Goal: Transaction & Acquisition: Obtain resource

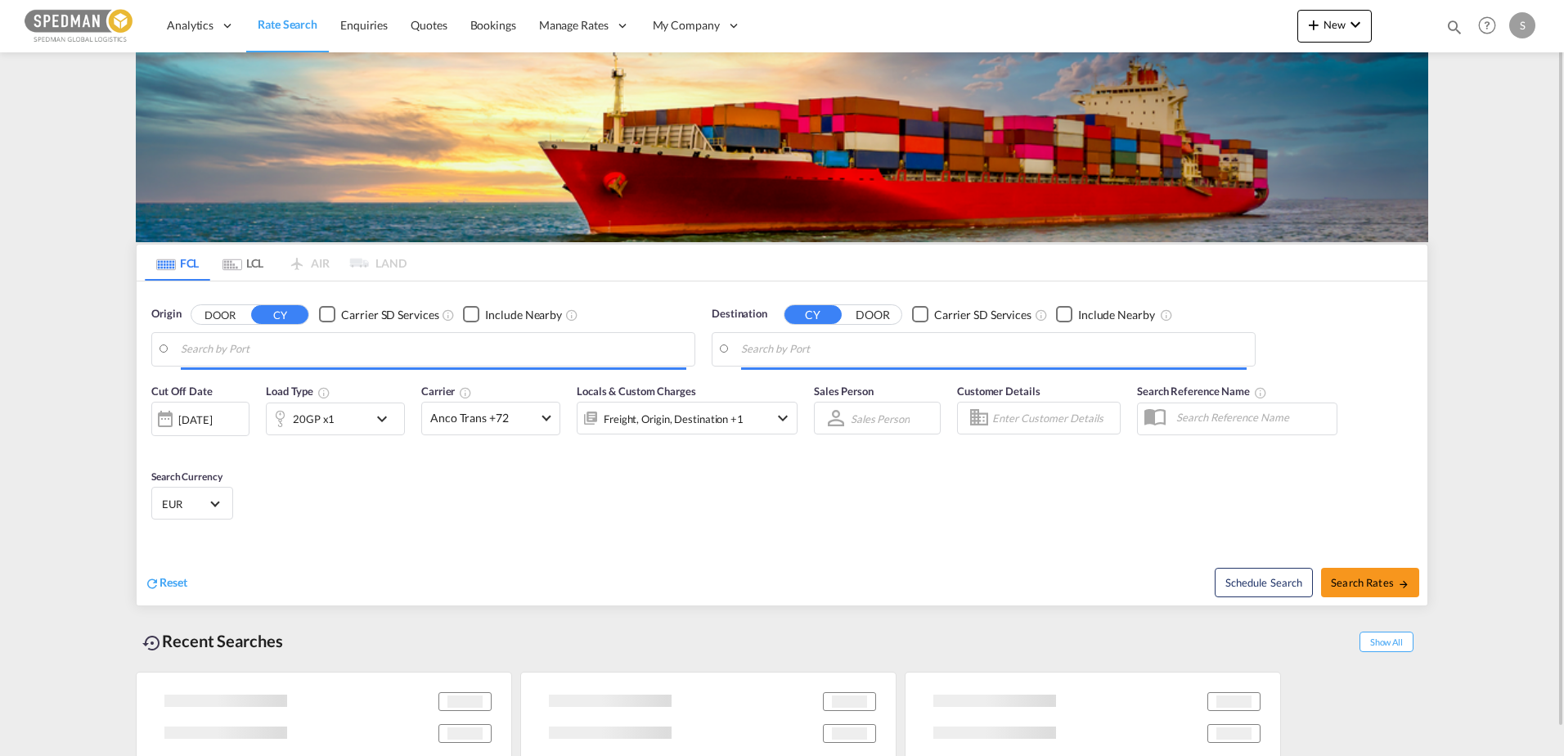
type input "[GEOGRAPHIC_DATA], NOOSL"
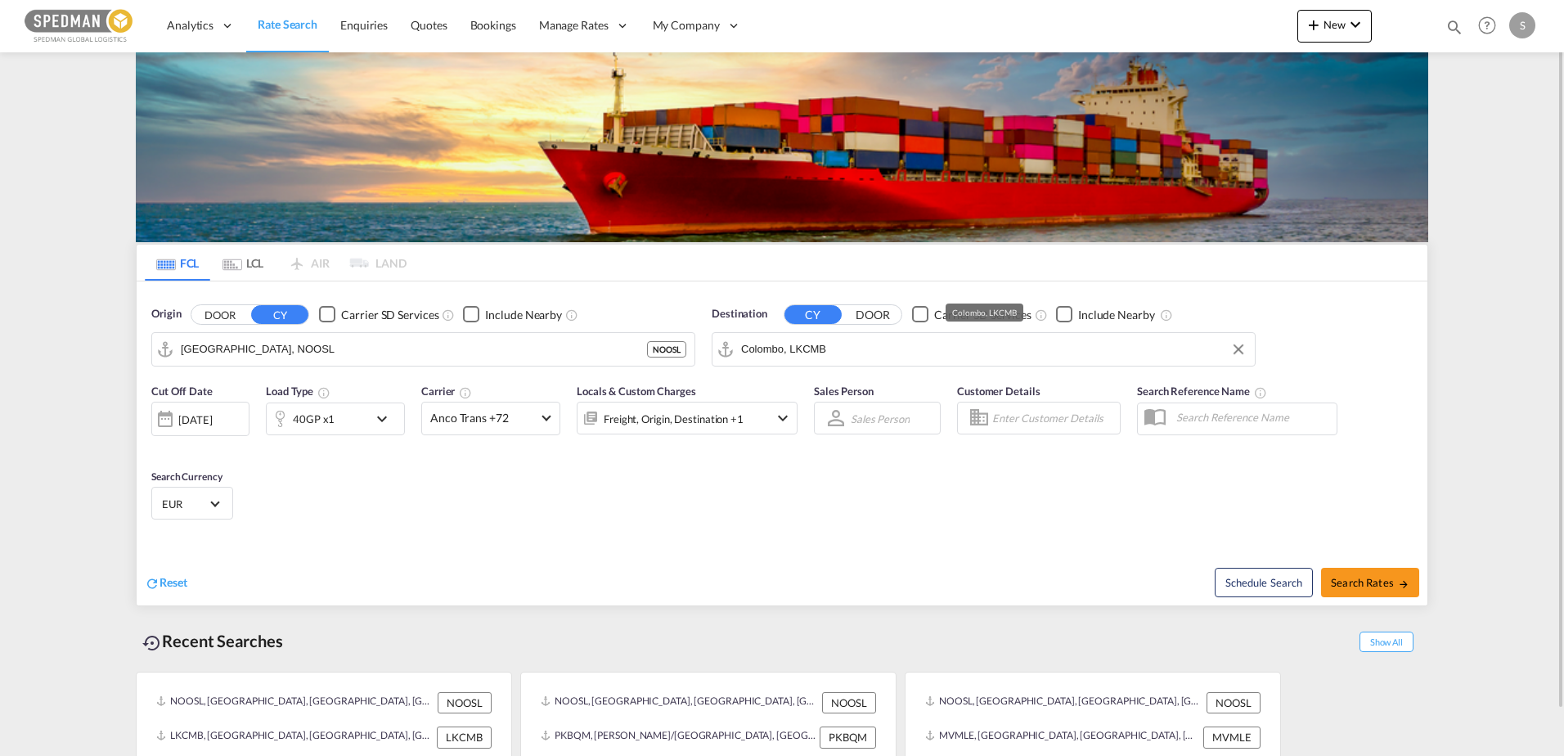
click at [837, 354] on input "Colombo, LKCMB" at bounding box center [993, 349] width 505 height 25
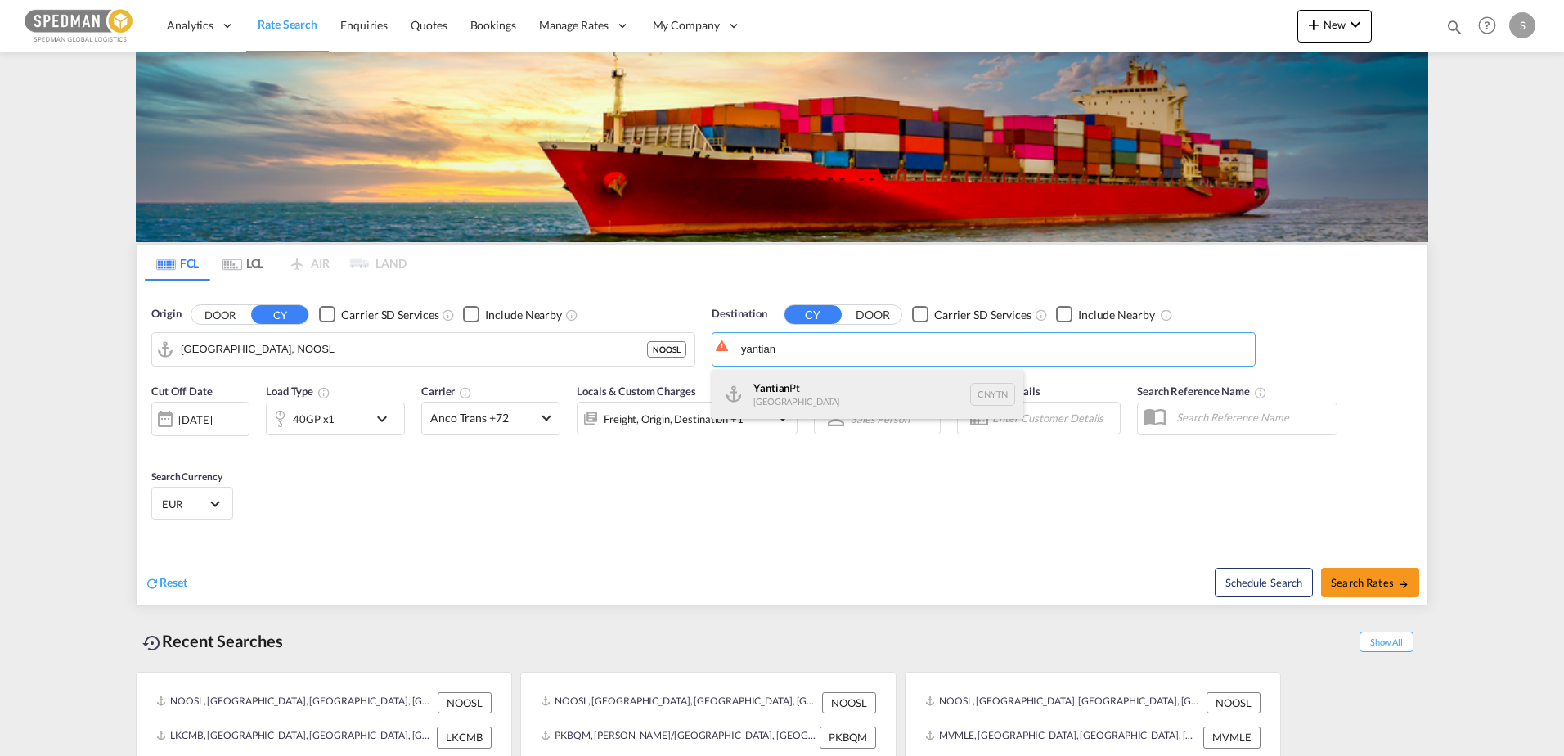
click at [770, 387] on div "Yantian Pt China CNYTN" at bounding box center [867, 394] width 311 height 49
type input "Yantian Pt, CNYTN"
click at [478, 418] on span "Anco Trans +72" at bounding box center [483, 418] width 106 height 16
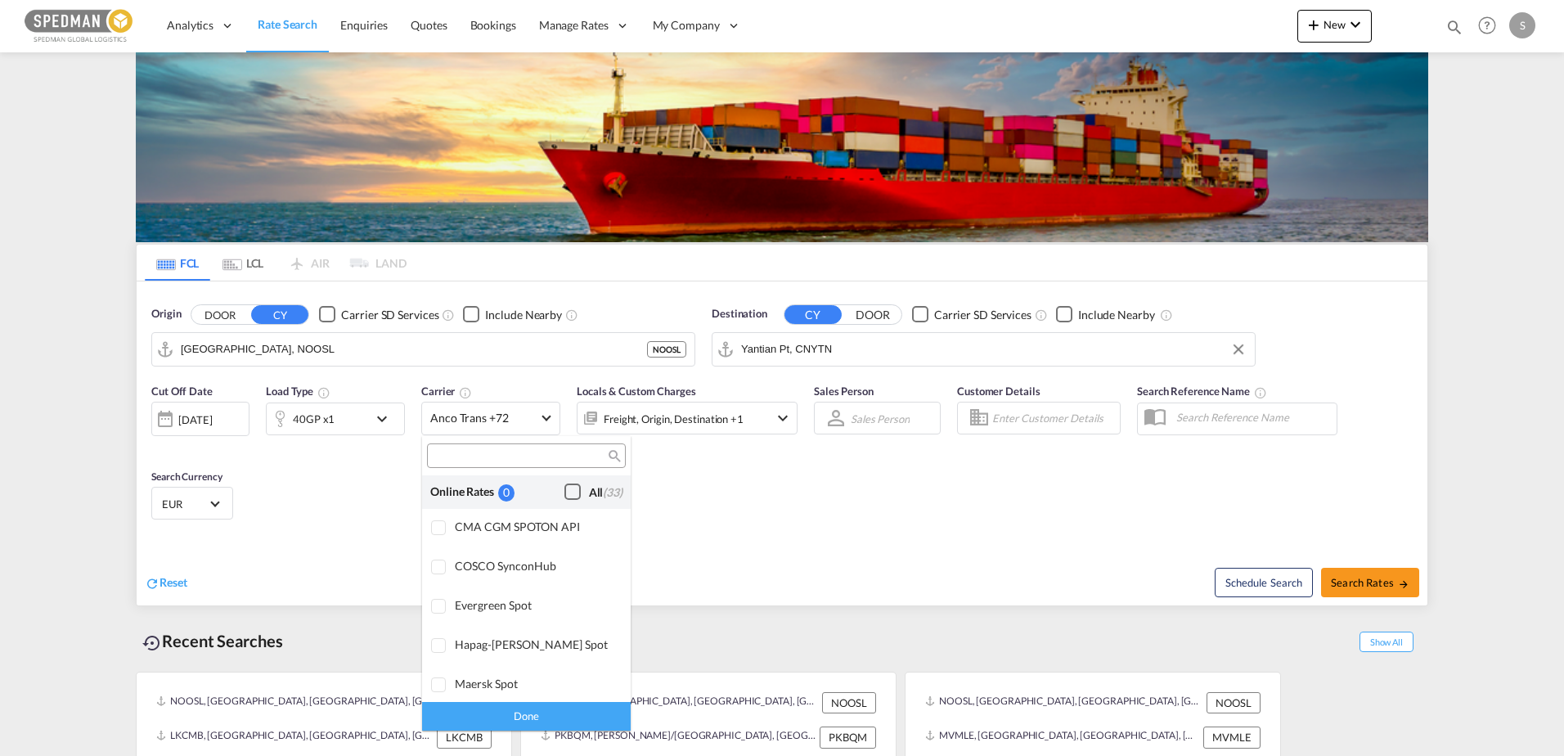
click at [564, 491] on div "Checkbox No Ink" at bounding box center [572, 491] width 16 height 16
click at [514, 713] on div "Done" at bounding box center [526, 716] width 209 height 29
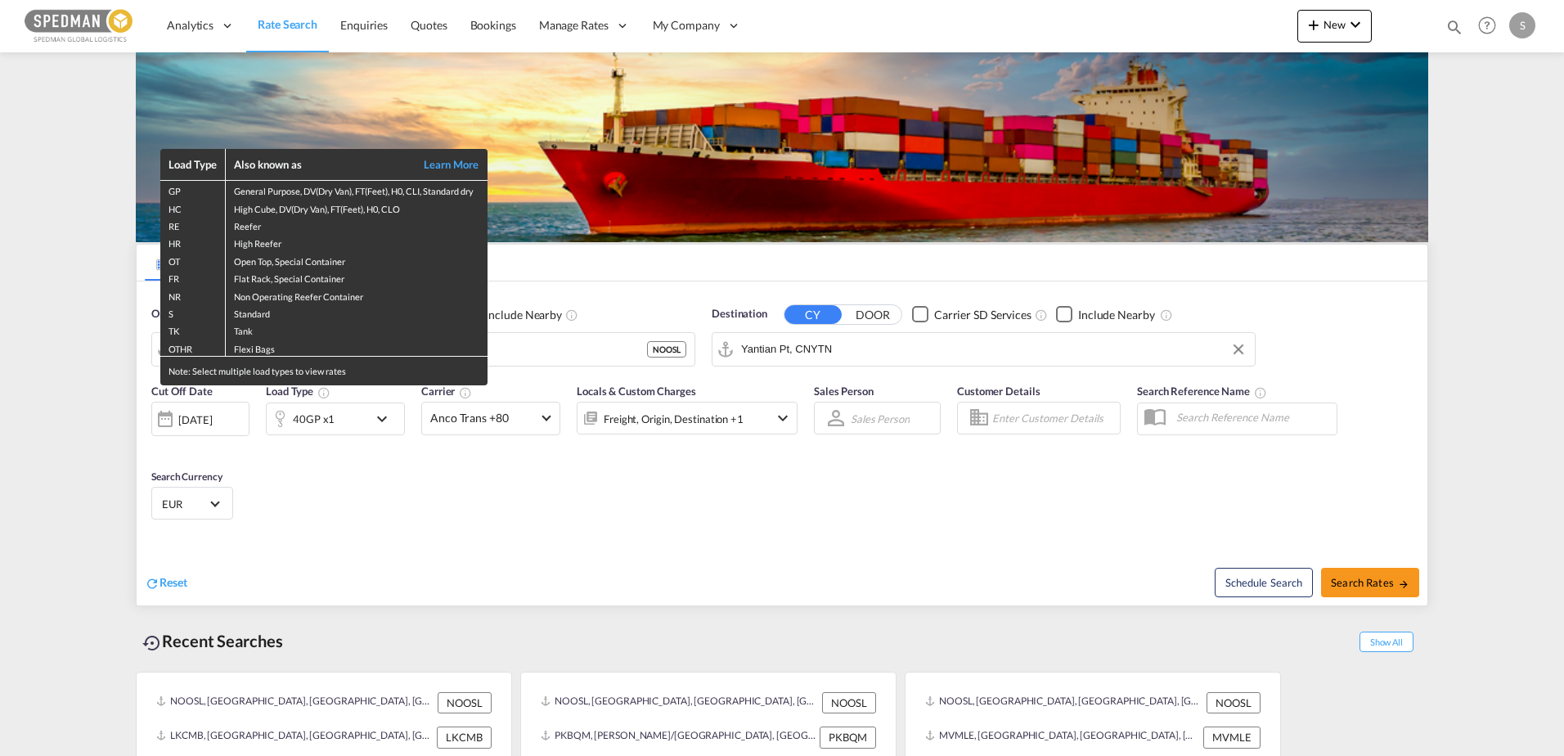
click at [1086, 567] on div "Load Type Also known as Learn More GP General Purpose, DV(Dry Van), FT(Feet), H…" at bounding box center [782, 378] width 1564 height 756
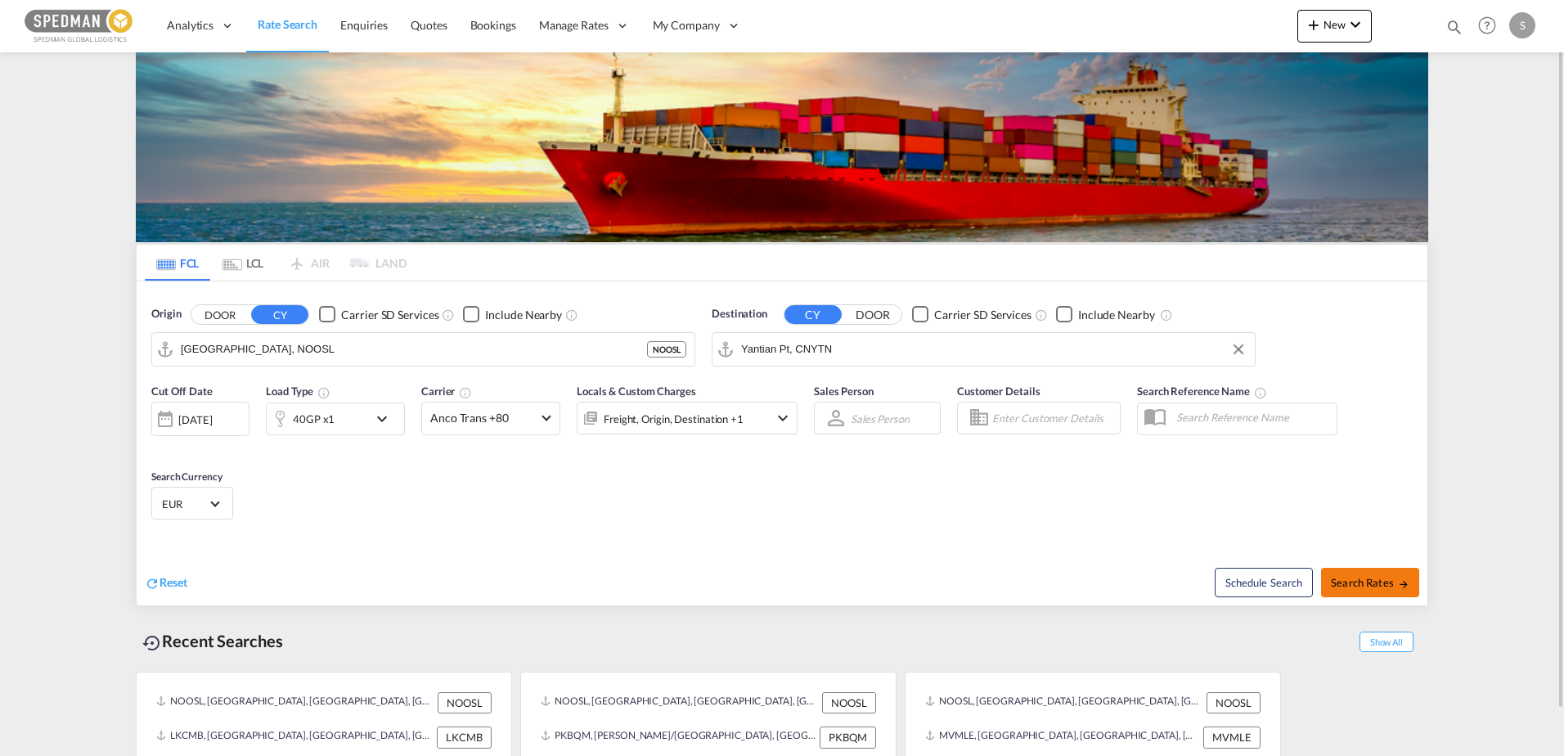
click at [1380, 578] on span "Search Rates" at bounding box center [1369, 582] width 79 height 13
type input "NOOSL to CNYTN / 2 Sep 2025"
